Goal: Navigation & Orientation: Find specific page/section

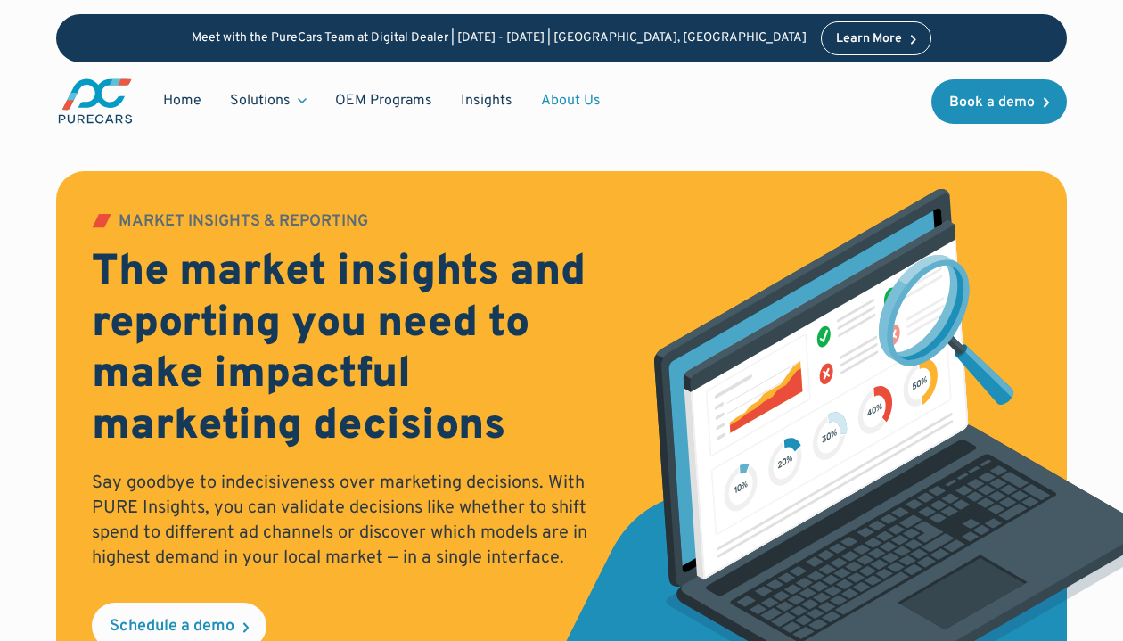
click at [558, 107] on link "About Us" at bounding box center [571, 101] width 88 height 34
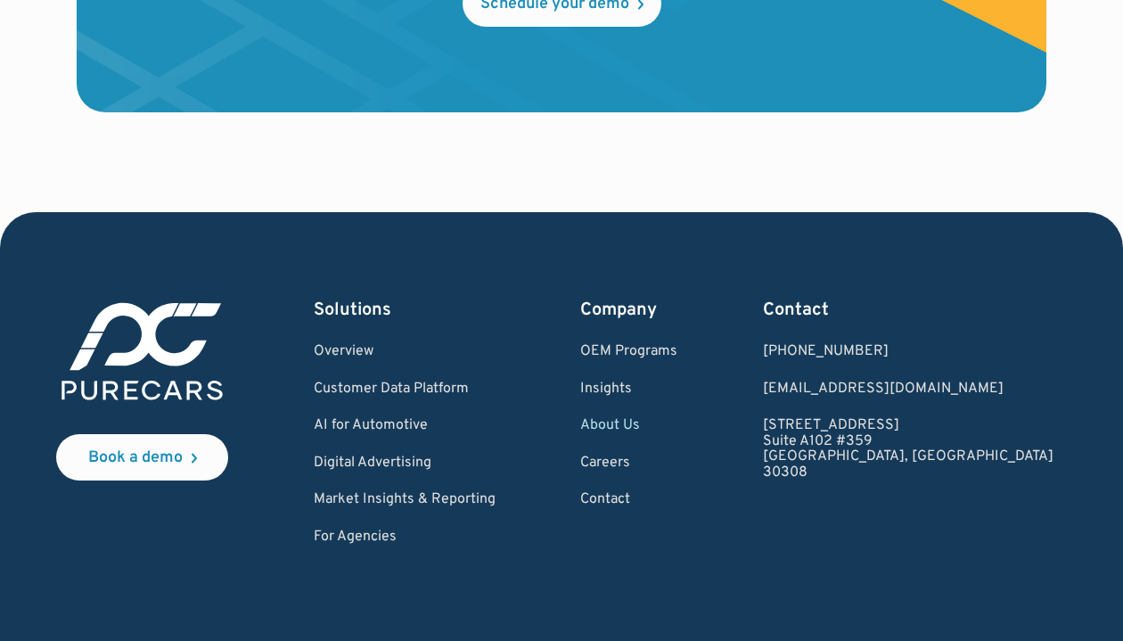
scroll to position [4913, 0]
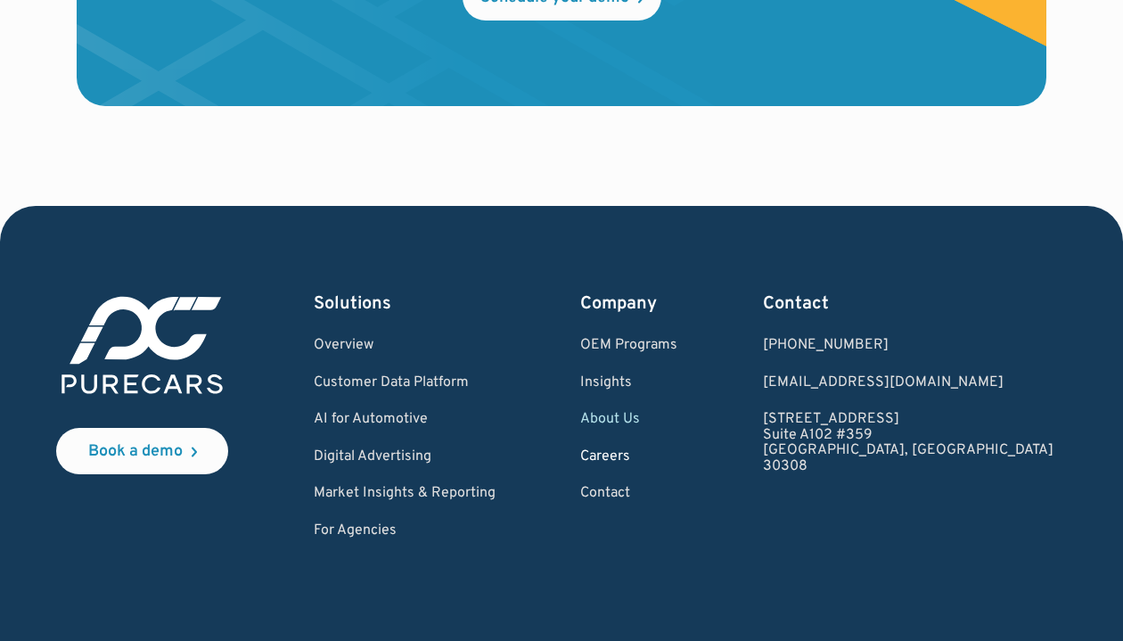
click at [677, 458] on link "Careers" at bounding box center [628, 457] width 97 height 16
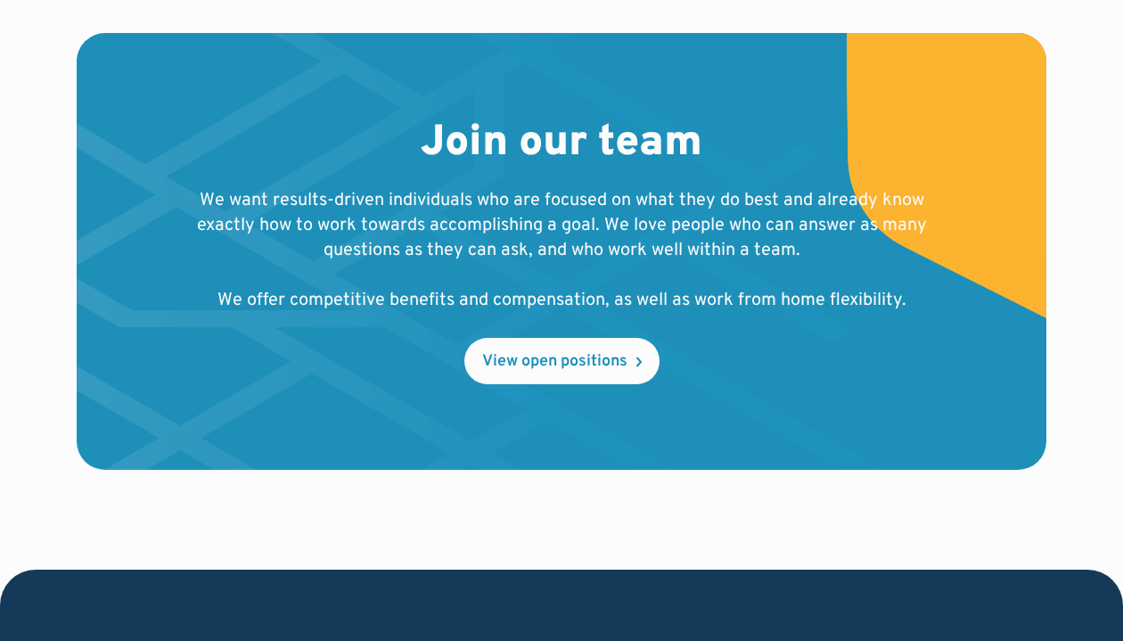
scroll to position [2088, 0]
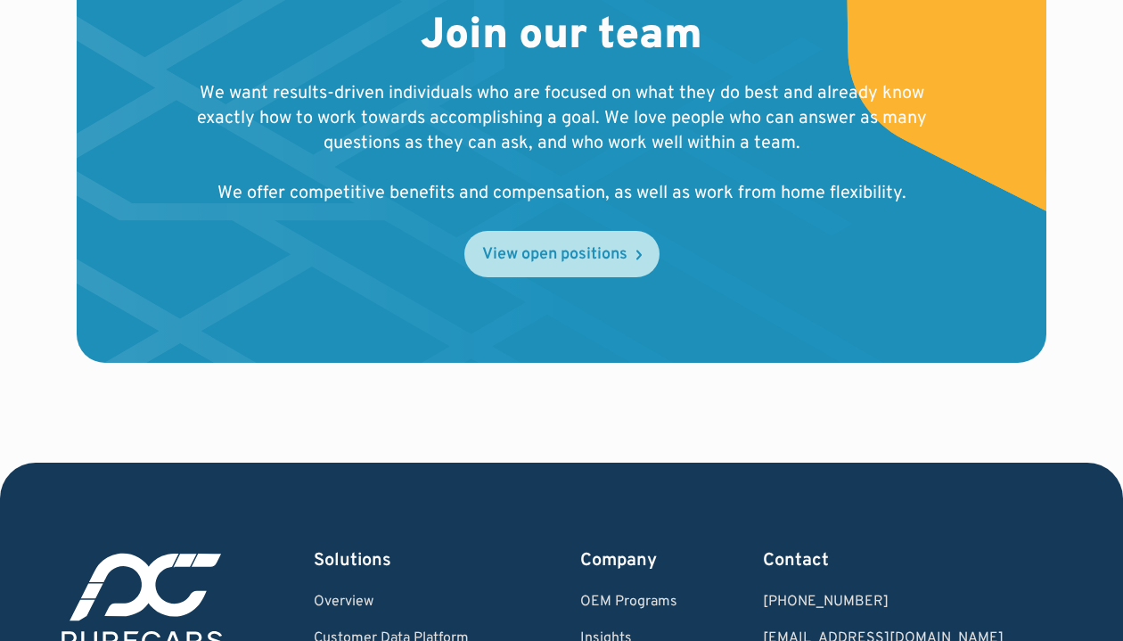
click at [532, 263] on div "View open positions" at bounding box center [554, 255] width 145 height 16
